Goal: Information Seeking & Learning: Stay updated

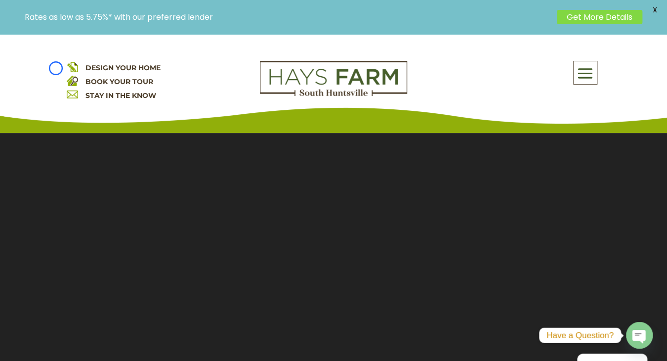
click at [56, 68] on div "DESIGN YOUR HOME BOOK YOUR TOUR STAY IN THE KNOW About Us Quick Move-in Homes A…" at bounding box center [333, 83] width 667 height 99
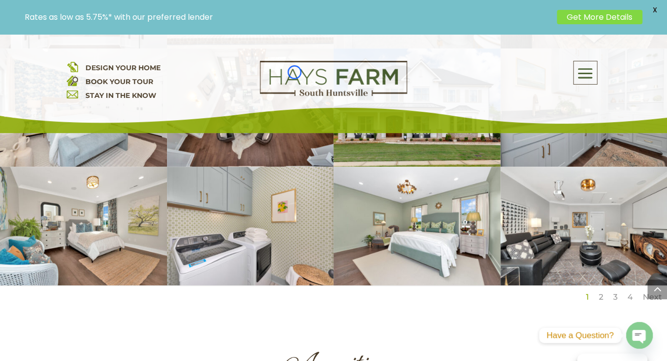
scroll to position [2042, 0]
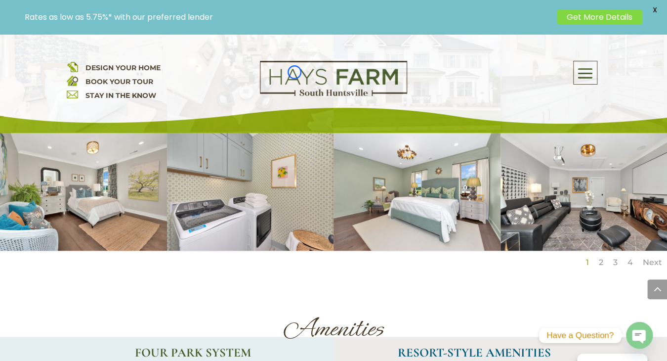
click at [56, 68] on div "DESIGN YOUR HOME BOOK YOUR TOUR STAY IN THE KNOW About Us Quick Move-in Homes A…" at bounding box center [333, 83] width 667 height 99
click at [98, 62] on p "DESIGN YOUR HOME BOOK YOUR TOUR STAY IN THE KNOW" at bounding box center [156, 82] width 178 height 42
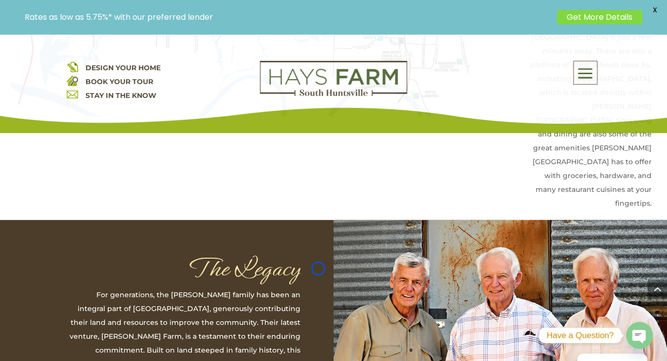
scroll to position [2917, 0]
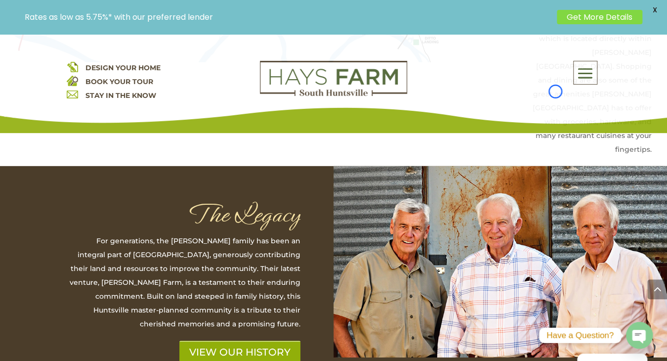
click at [98, 62] on p "DESIGN YOUR HOME BOOK YOUR TOUR STAY IN THE KNOW" at bounding box center [156, 82] width 178 height 42
click at [65, 93] on div "DESIGN YOUR HOME BOOK YOUR TOUR STAY IN THE KNOW About Us Quick Move-in Homes A…" at bounding box center [333, 83] width 667 height 99
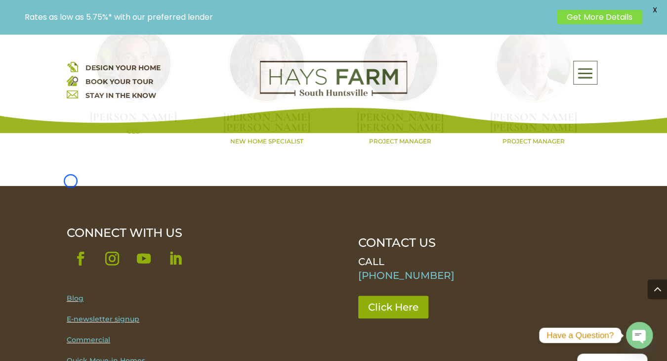
click at [71, 294] on link "Blog" at bounding box center [75, 298] width 17 height 9
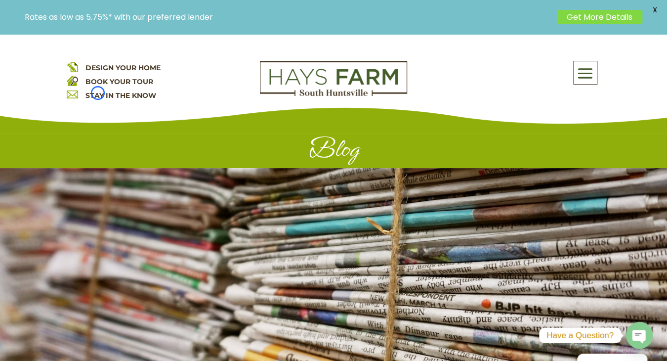
click at [98, 93] on link "STAY IN THE KNOW" at bounding box center [120, 95] width 71 height 9
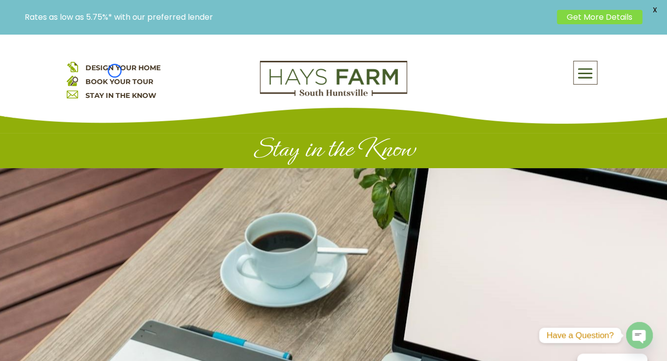
click at [115, 71] on span "DESIGN YOUR HOME" at bounding box center [122, 67] width 75 height 9
